Goal: Task Accomplishment & Management: Complete application form

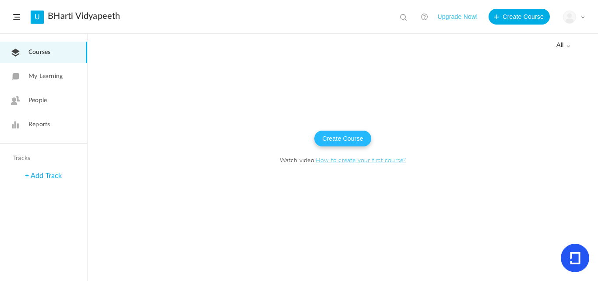
click at [333, 142] on button "Create Course" at bounding box center [343, 139] width 57 height 16
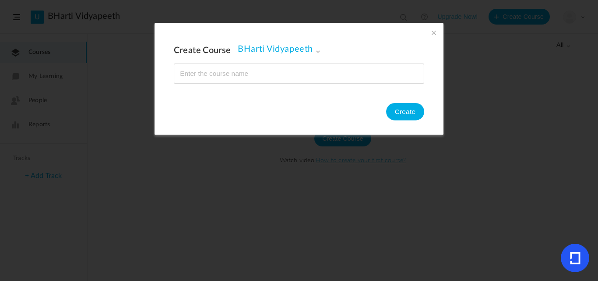
click at [284, 73] on input "name" at bounding box center [299, 73] width 250 height 19
type input "[EMAIL_ADDRESS][DOMAIN_NAME]"
click at [280, 73] on input "name" at bounding box center [299, 73] width 250 height 19
type input "AI Generative"
click at [418, 110] on button "Create" at bounding box center [405, 112] width 38 height 18
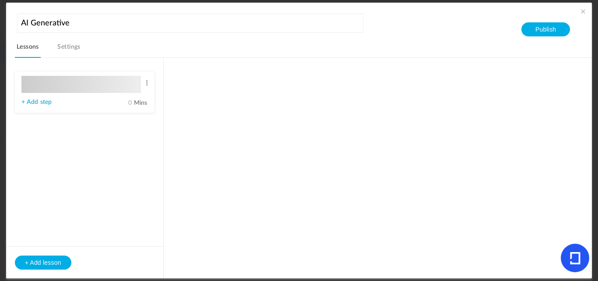
type input "Lesson 1"
type input "0"
type input "Step 1"
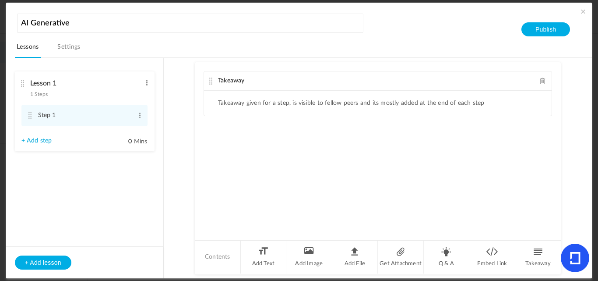
click at [146, 81] on span at bounding box center [147, 82] width 7 height 9
click at [96, 178] on aside "Lesson 1 1 Steps Edit Delete Step 1 Edit Delete 0" at bounding box center [85, 167] width 158 height 219
click at [493, 256] on li "Embed Link" at bounding box center [493, 257] width 46 height 33
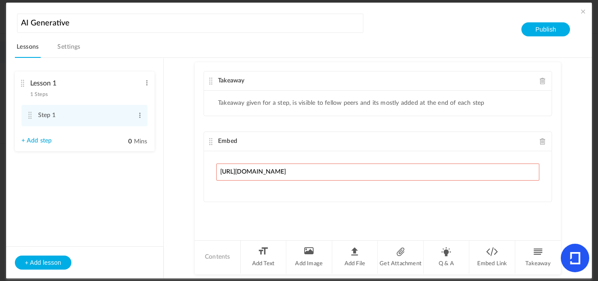
click at [460, 208] on div "Takeaway Takeaway given for a step, is visible to fellow peers and its mostly a…" at bounding box center [378, 150] width 366 height 177
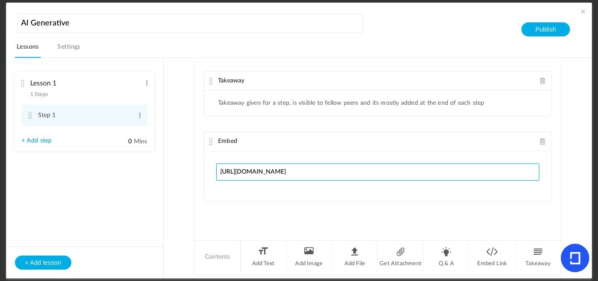
click at [437, 169] on input "[URL][DOMAIN_NAME]" at bounding box center [377, 171] width 323 height 17
type input "h"
paste input "[URL][DOMAIN_NAME]"
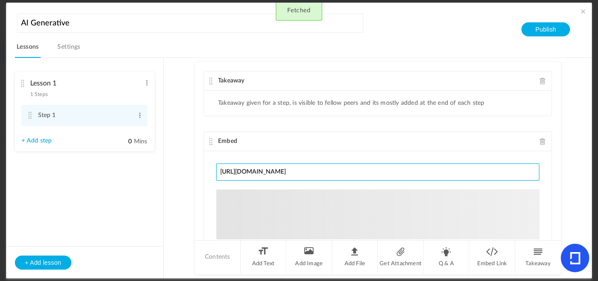
type input "[URL][DOMAIN_NAME]"
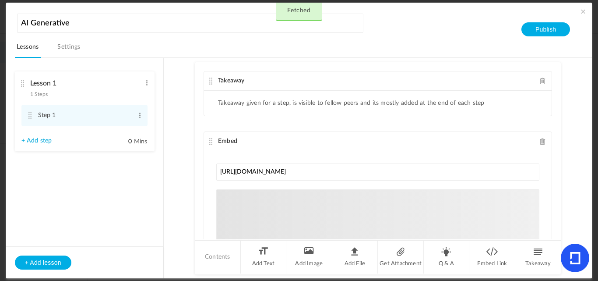
click at [419, 223] on div "[DOMAIN_NAME] Sorry! The content that you are looking for is not available The …" at bounding box center [377, 228] width 323 height 79
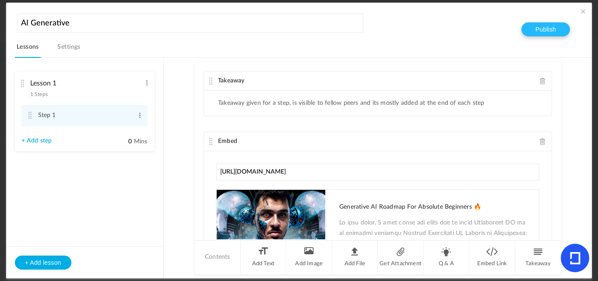
click at [542, 30] on button "Publish" at bounding box center [546, 29] width 49 height 14
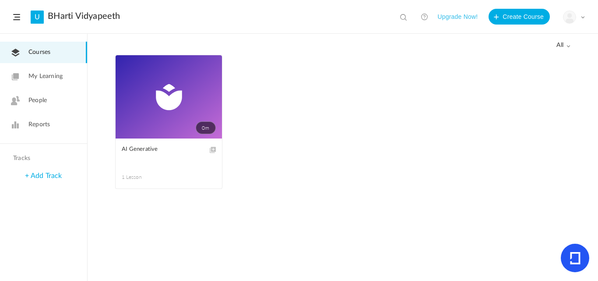
click at [0, 0] on span at bounding box center [0, 0] width 0 height 0
click at [0, 0] on link "Edit" at bounding box center [0, 0] width 0 height 0
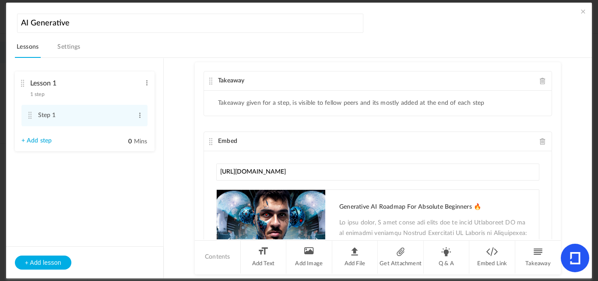
click at [148, 215] on aside "Lesson 1 1 step Edit Delete Step 1 Edit Delete 0 Mins" at bounding box center [85, 167] width 158 height 219
click at [584, 11] on span at bounding box center [583, 11] width 9 height 9
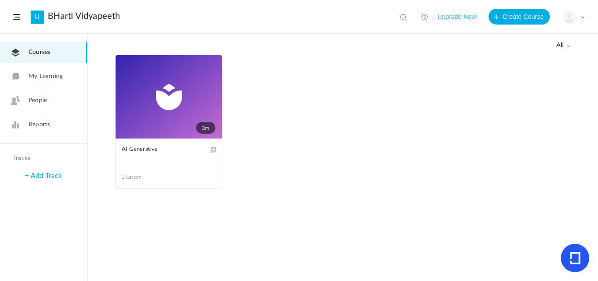
click at [51, 177] on link "+ Add Track" at bounding box center [43, 175] width 37 height 7
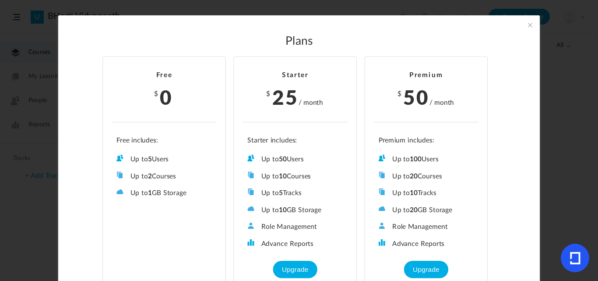
click at [562, 132] on section "Plans Free $ 0 Up to 5 Users Up to 2 Courses Up to 0 Tracks Up to 1 GB Storage …" at bounding box center [299, 140] width 598 height 281
click at [530, 25] on span at bounding box center [531, 25] width 10 height 10
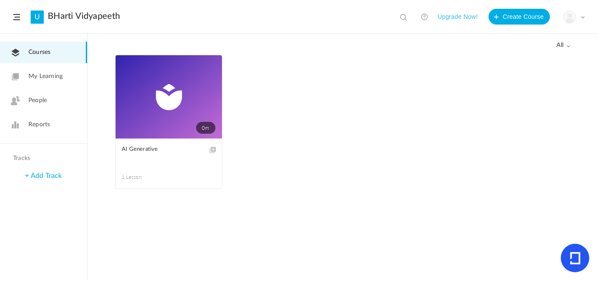
click at [48, 78] on span "My Learning" at bounding box center [45, 76] width 34 height 9
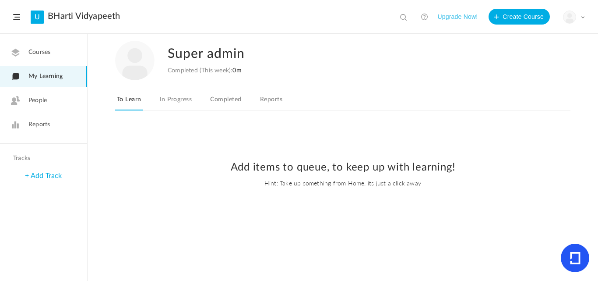
click at [180, 97] on link "In Progress" at bounding box center [175, 102] width 35 height 17
click at [220, 106] on link "Completed" at bounding box center [226, 102] width 35 height 17
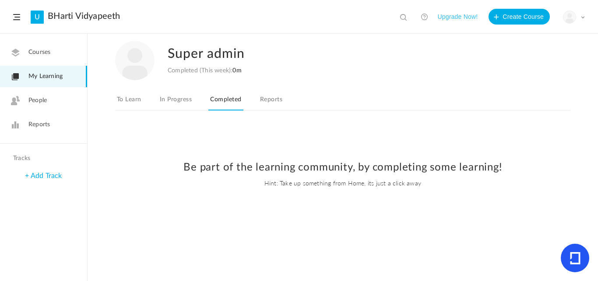
click at [262, 106] on link "Reports" at bounding box center [271, 102] width 26 height 17
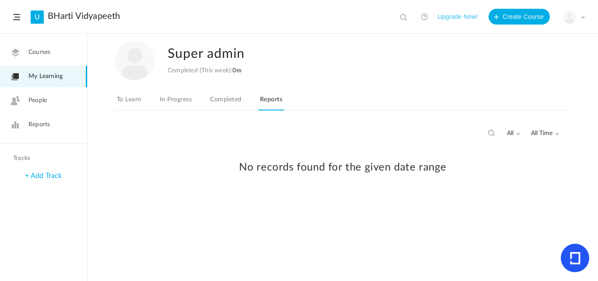
click at [46, 108] on link "People" at bounding box center [43, 100] width 87 height 21
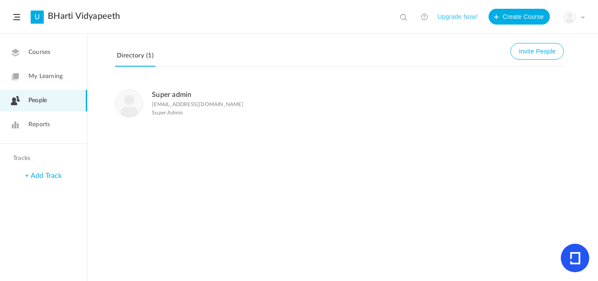
click at [35, 122] on span "Reports" at bounding box center [38, 124] width 21 height 9
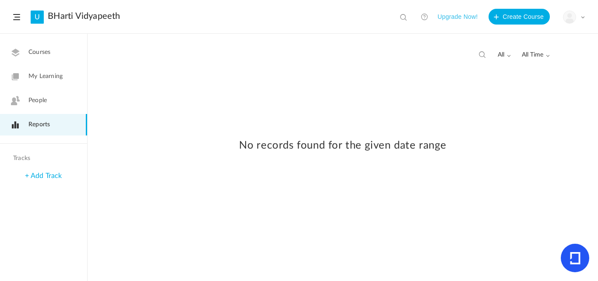
click at [581, 17] on div "My Profile University Settings Current Plan Logout" at bounding box center [574, 17] width 22 height 13
click at [532, 85] on link "Logout" at bounding box center [544, 87] width 82 height 16
